Goal: Task Accomplishment & Management: Complete application form

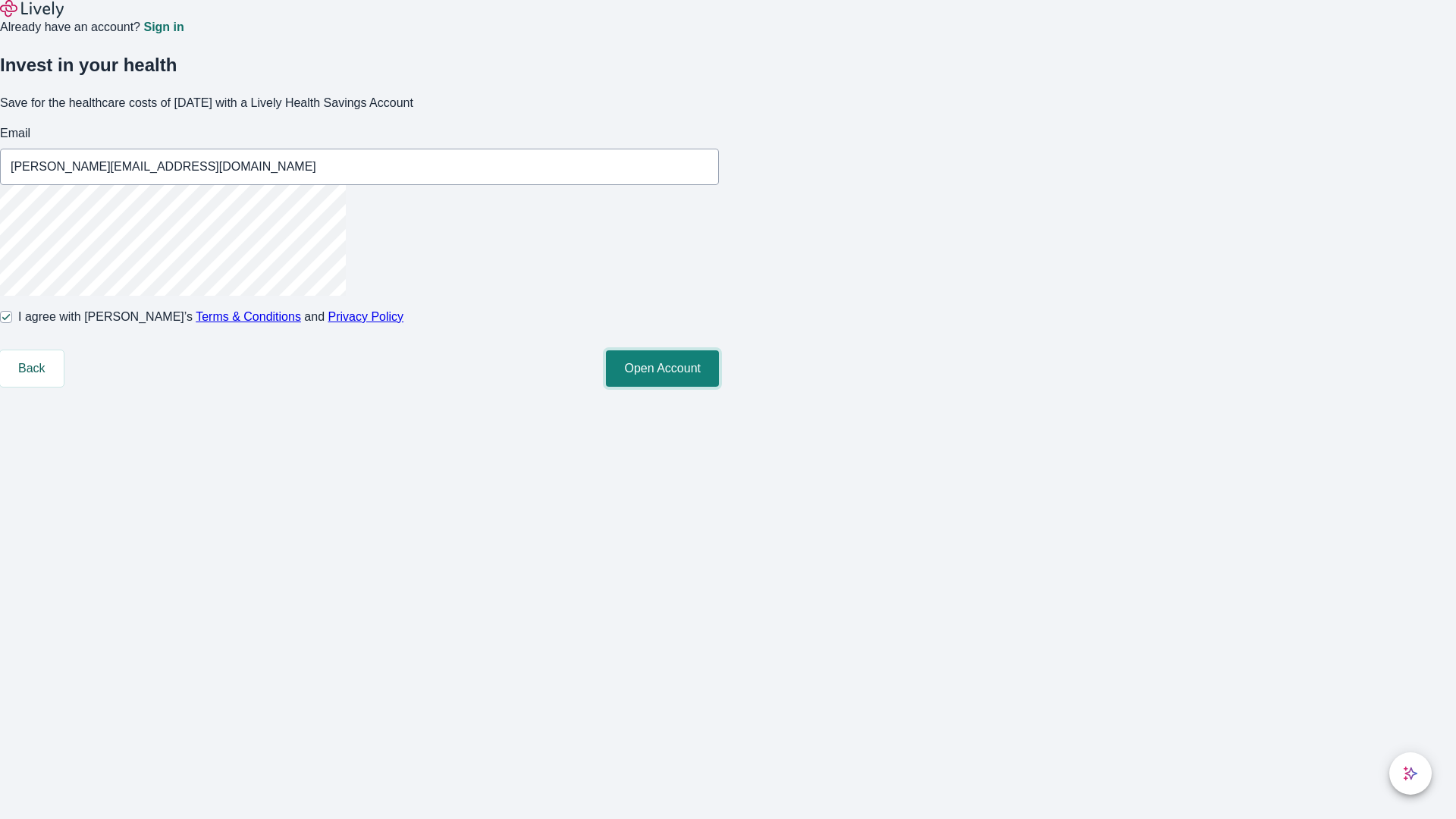
click at [719, 386] on button "Open Account" at bounding box center [662, 368] width 113 height 37
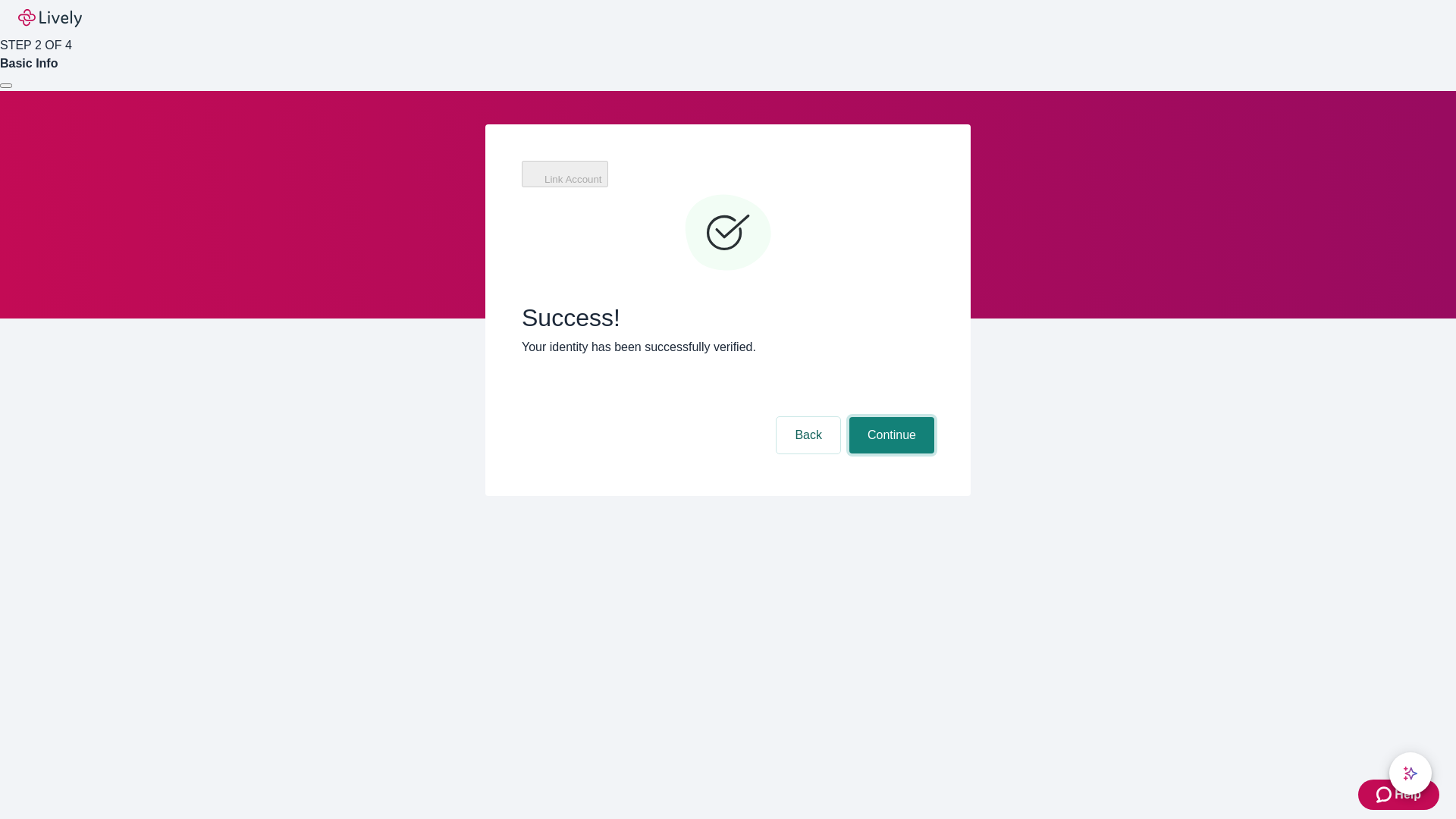
click at [889, 418] on button "Continue" at bounding box center [891, 435] width 85 height 37
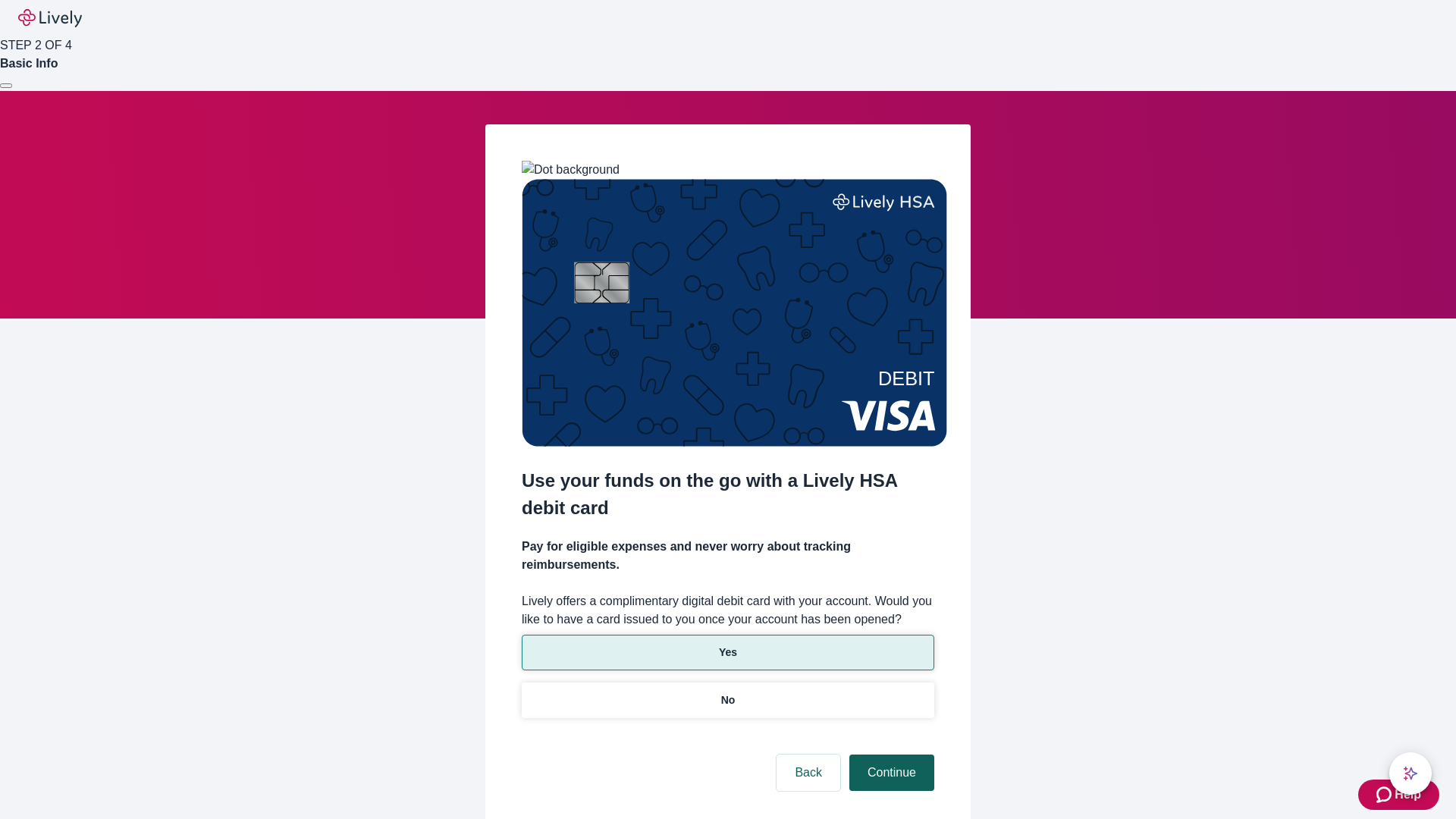
click at [727, 644] on p "Yes" at bounding box center [727, 652] width 18 height 16
click at [889, 755] on button "Continue" at bounding box center [891, 773] width 85 height 37
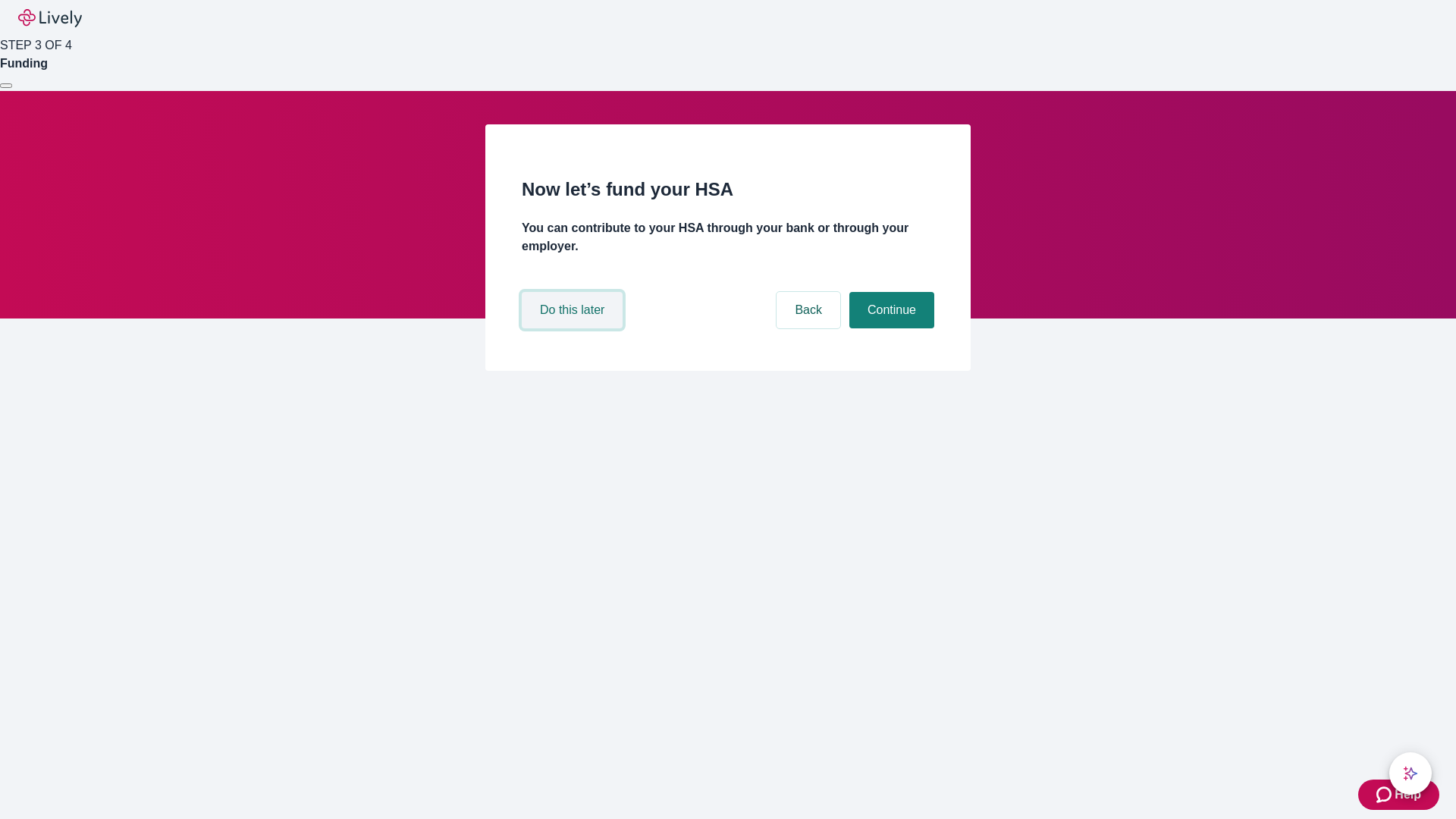
click at [574, 329] on button "Do this later" at bounding box center [571, 310] width 101 height 37
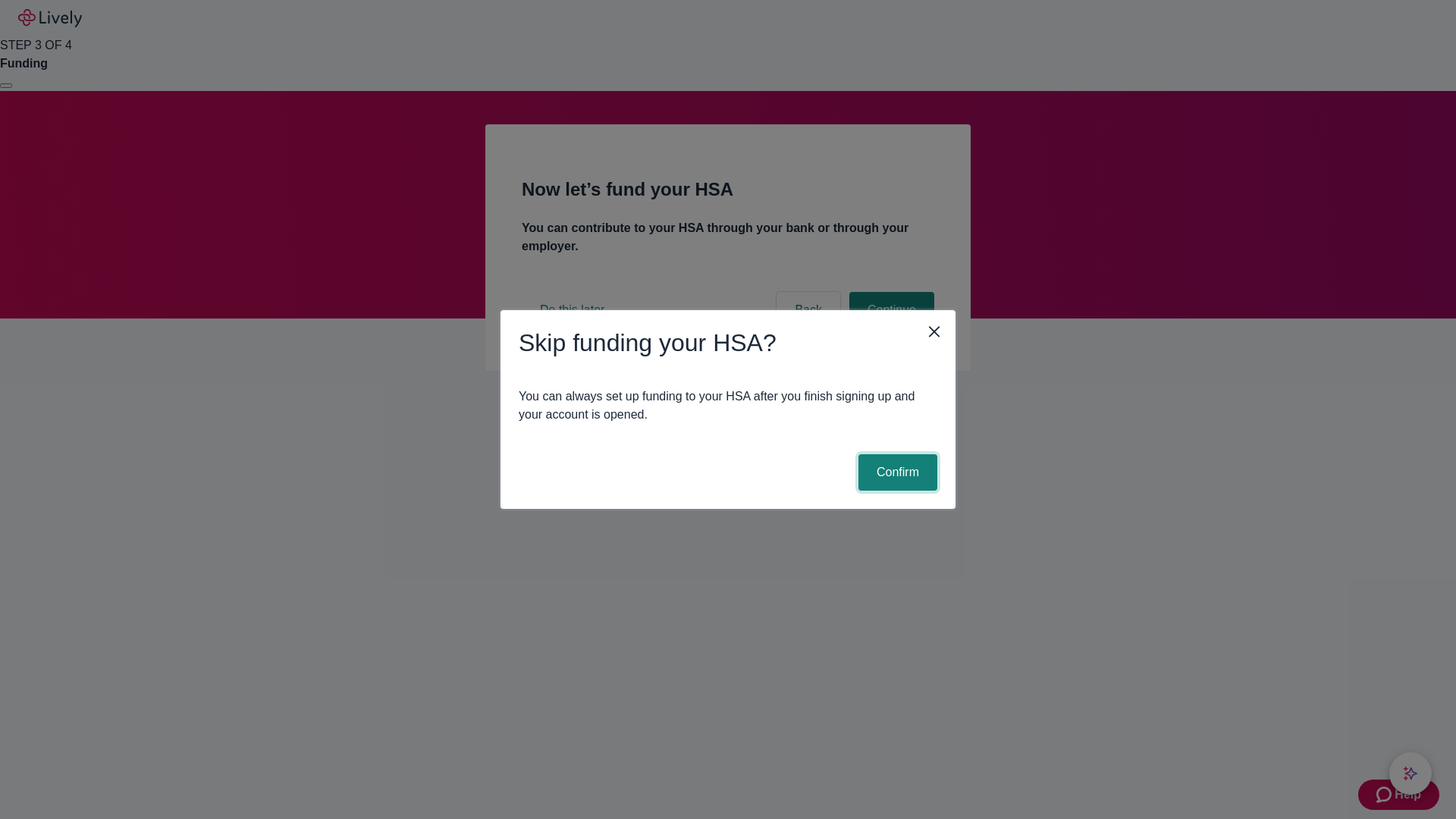
click at [895, 472] on button "Confirm" at bounding box center [897, 472] width 78 height 37
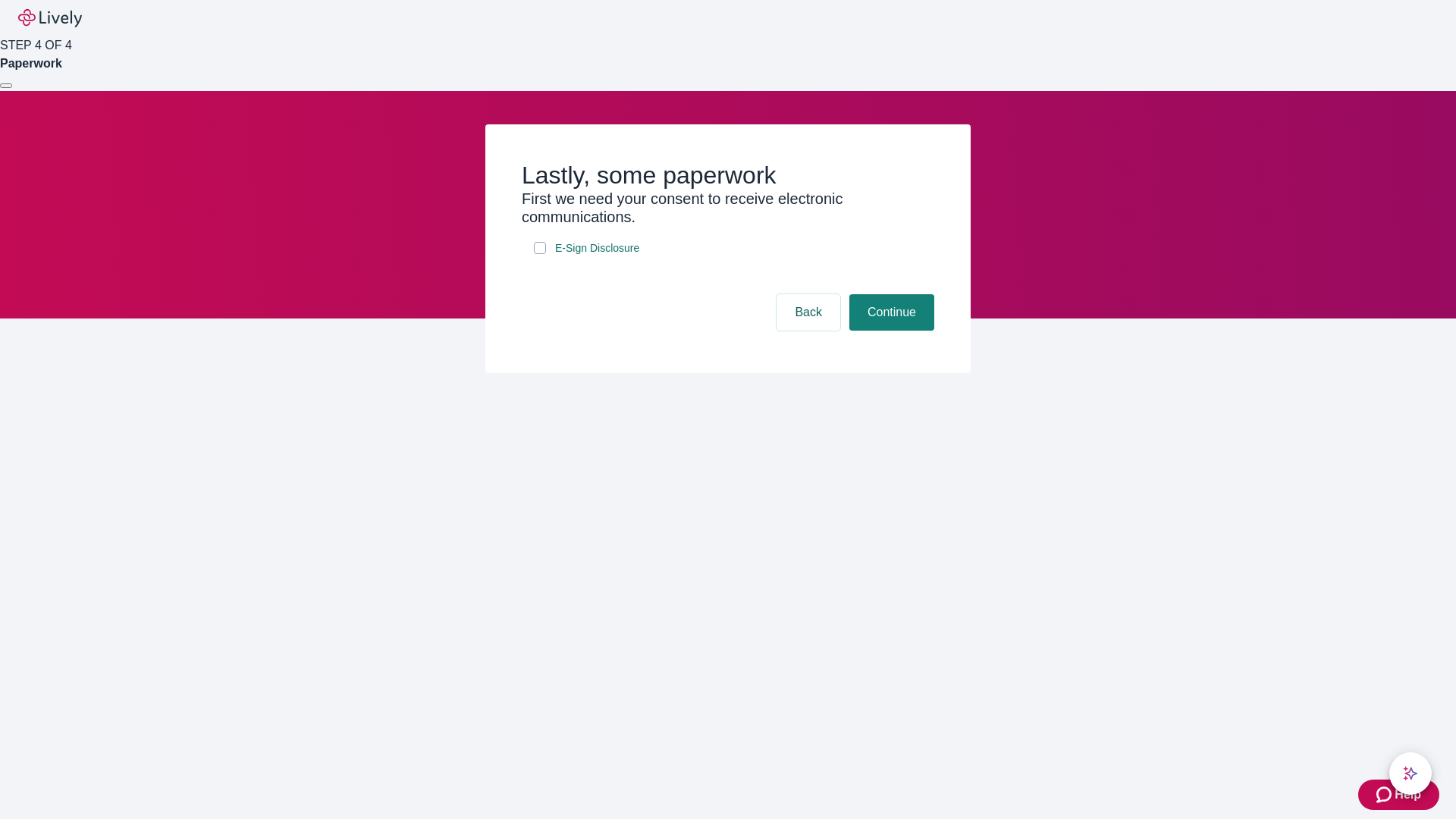
click at [540, 254] on input "E-Sign Disclosure" at bounding box center [539, 247] width 12 height 12
checkbox input "true"
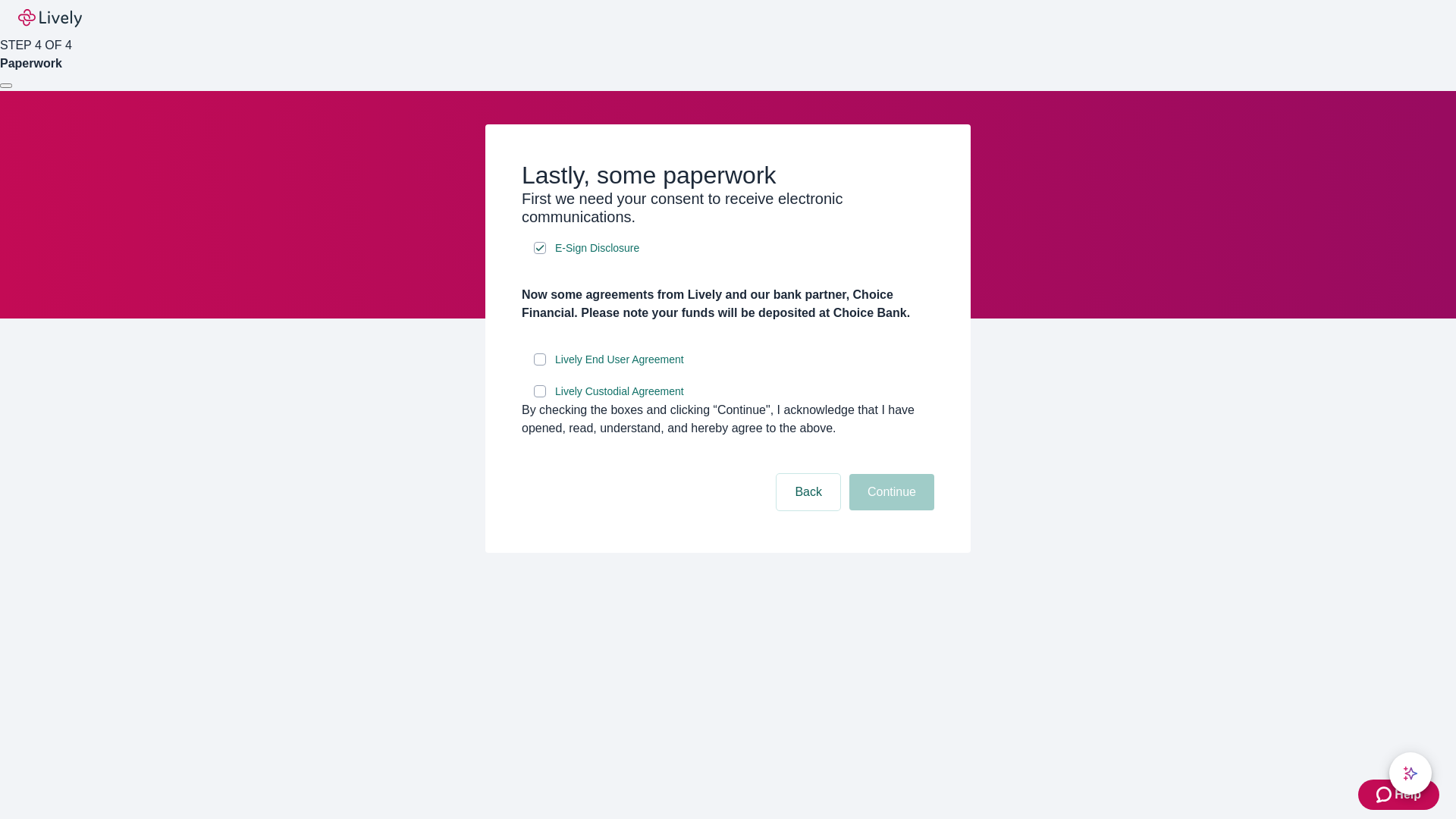
click at [540, 366] on input "Lively End User Agreement" at bounding box center [539, 359] width 12 height 12
checkbox input "true"
click at [540, 398] on input "Lively Custodial Agreement" at bounding box center [539, 391] width 12 height 12
checkbox input "true"
click at [889, 510] on button "Continue" at bounding box center [891, 492] width 85 height 37
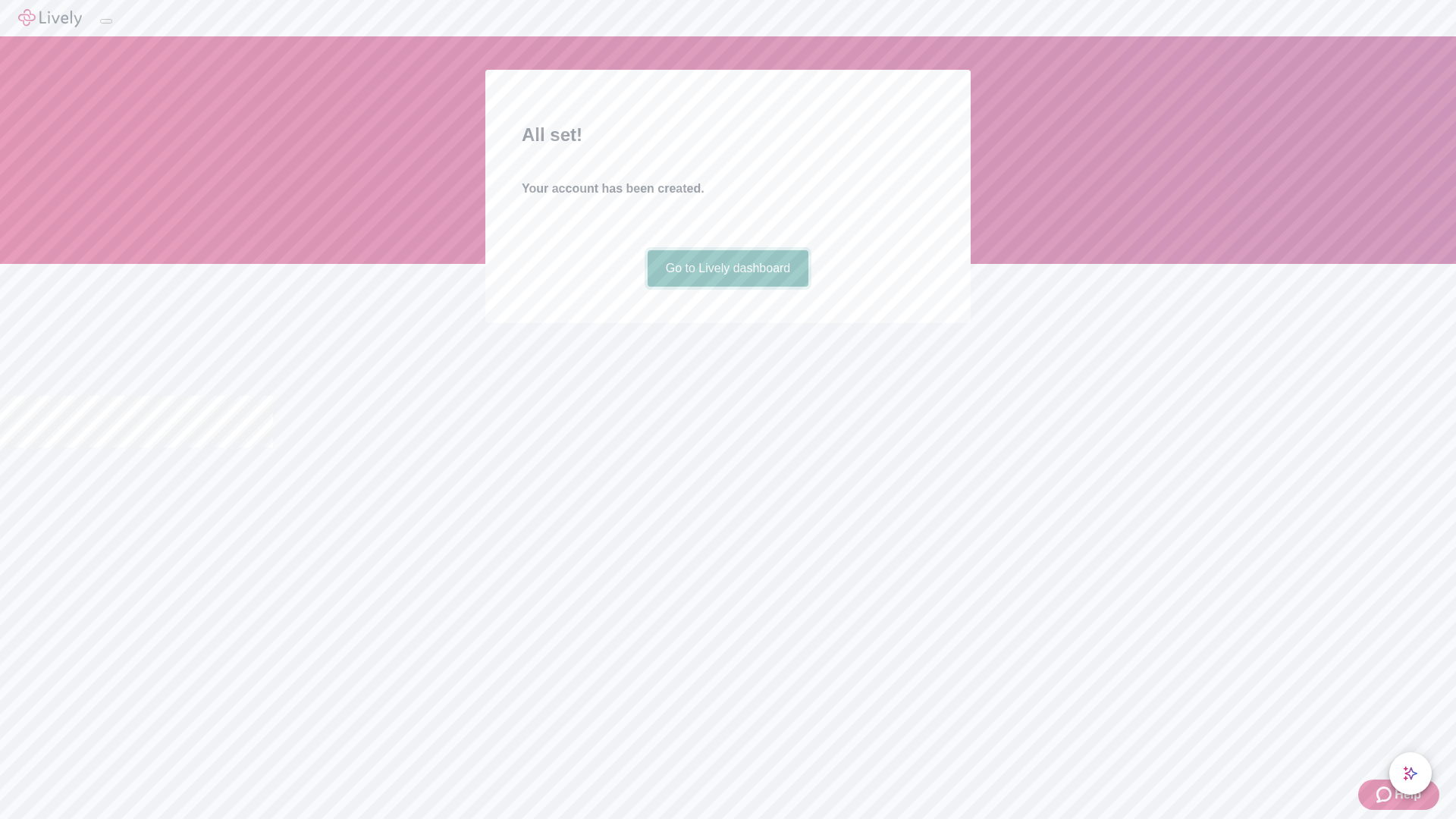
click at [727, 286] on link "Go to Lively dashboard" at bounding box center [728, 268] width 161 height 37
